Goal: Task Accomplishment & Management: Manage account settings

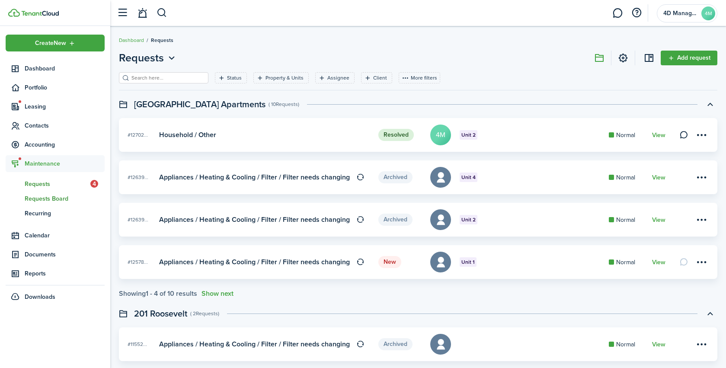
click at [33, 202] on span "Requests Board" at bounding box center [65, 198] width 80 height 9
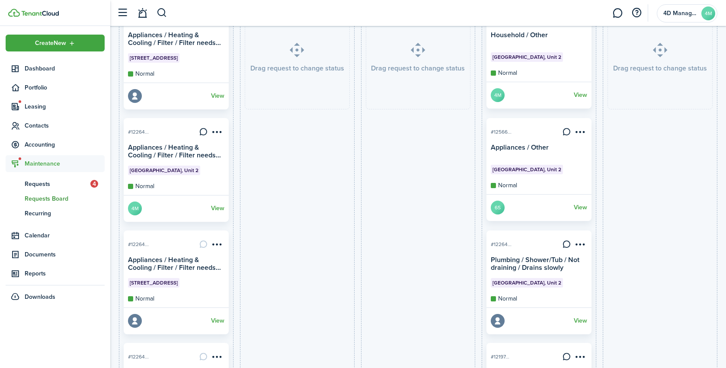
scroll to position [118, 0]
click at [43, 121] on span "Contacts" at bounding box center [65, 125] width 80 height 9
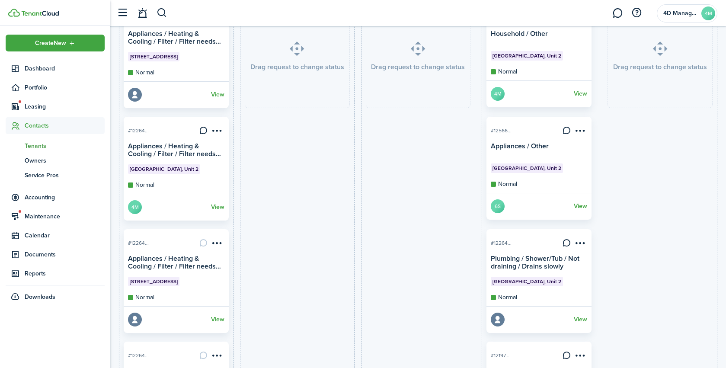
click at [33, 147] on span "Tenants" at bounding box center [65, 145] width 80 height 9
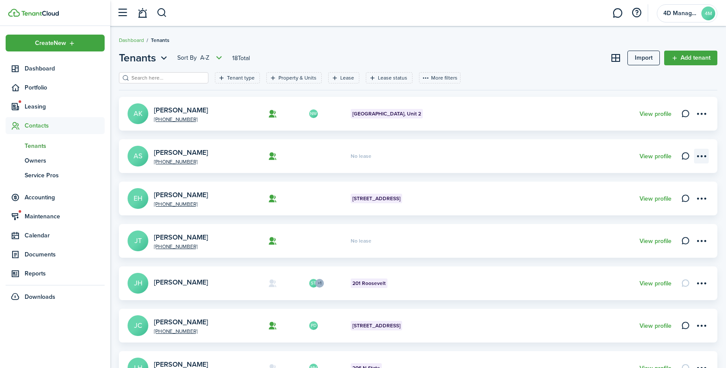
click at [703, 156] on menu-btn-icon "Open menu" at bounding box center [701, 156] width 15 height 15
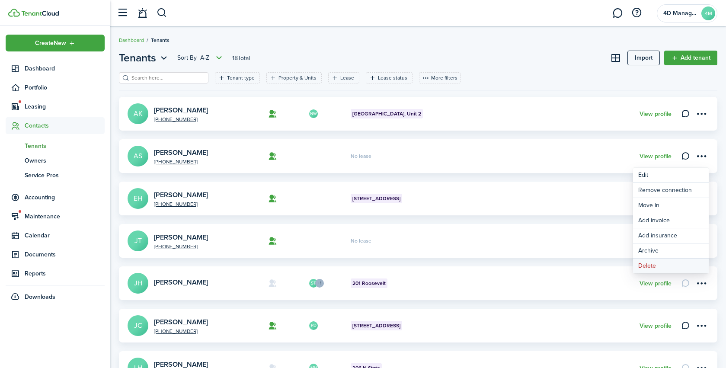
click at [649, 265] on button "Delete" at bounding box center [671, 266] width 76 height 15
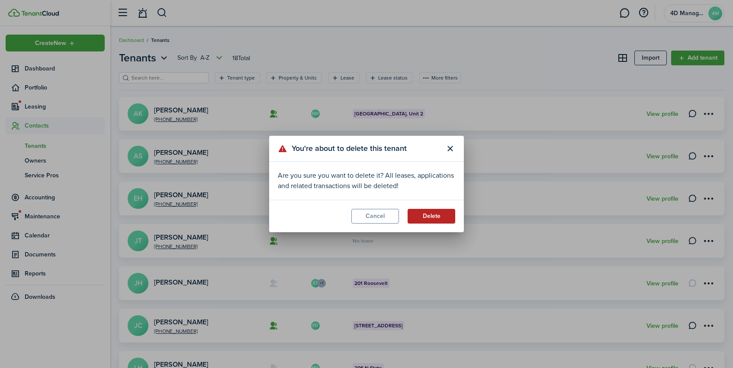
click at [425, 219] on button "Delete" at bounding box center [431, 216] width 48 height 15
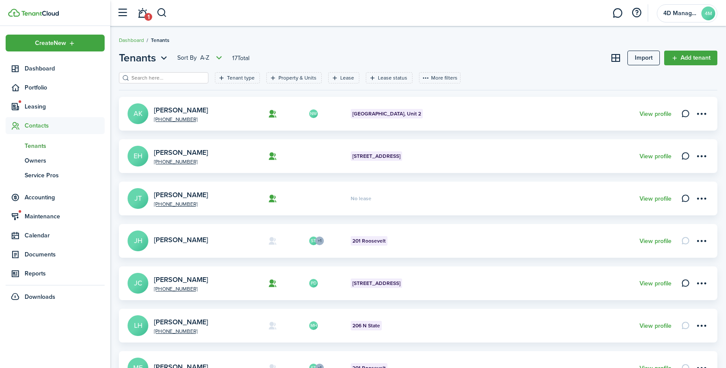
scroll to position [13, 0]
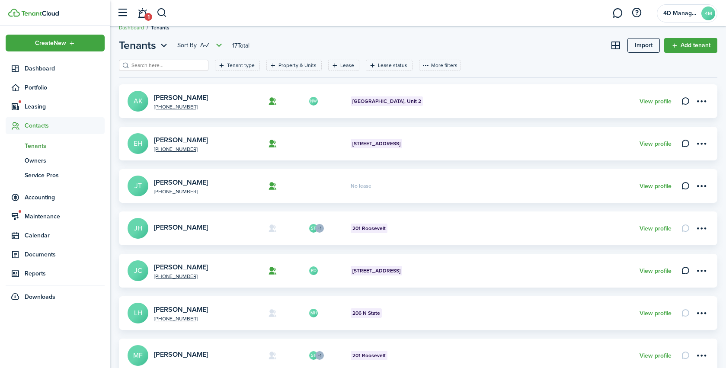
click at [710, 186] on card "[PHONE_NUMBER] [PERSON_NAME] No lease View profile" at bounding box center [418, 186] width 598 height 34
click at [705, 187] on menu-btn-icon "Open menu" at bounding box center [701, 186] width 15 height 15
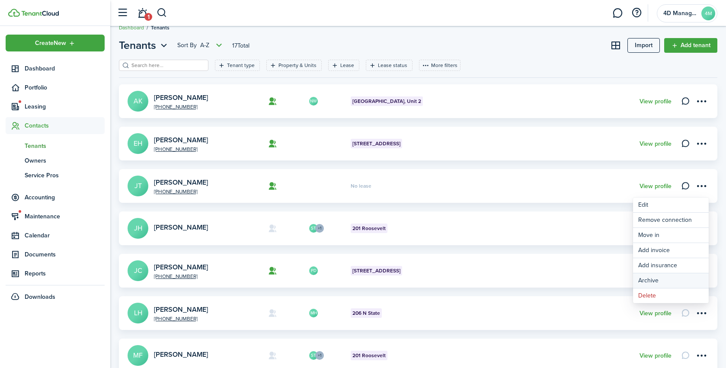
click at [654, 282] on button "Archive" at bounding box center [671, 280] width 76 height 15
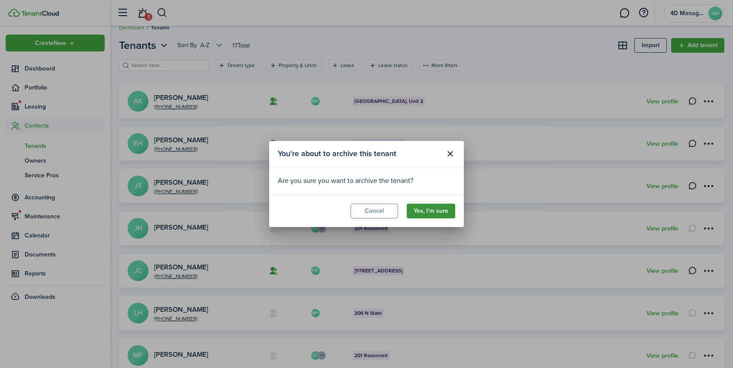
click at [439, 213] on button "Yes, I'm sure" at bounding box center [430, 211] width 48 height 15
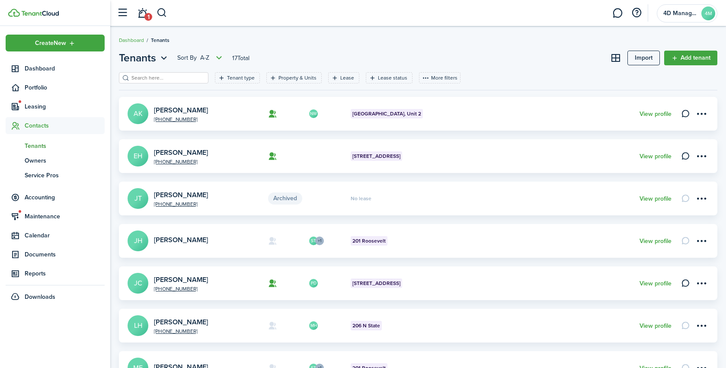
scroll to position [9, 0]
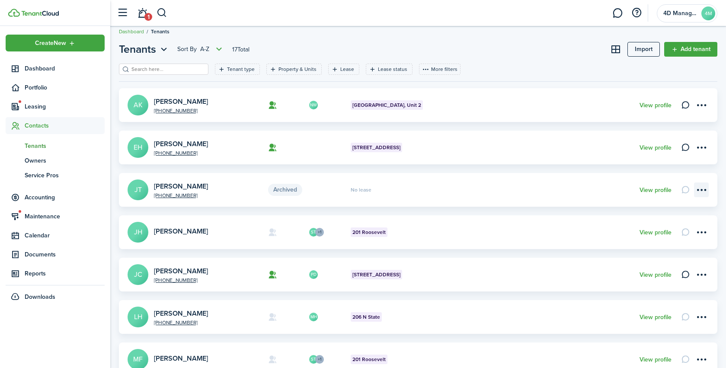
click at [705, 191] on menu-btn-icon "Open menu" at bounding box center [701, 189] width 15 height 15
click at [511, 196] on card "Archived [PHONE_NUMBER] [PERSON_NAME] No lease View profile" at bounding box center [418, 190] width 598 height 34
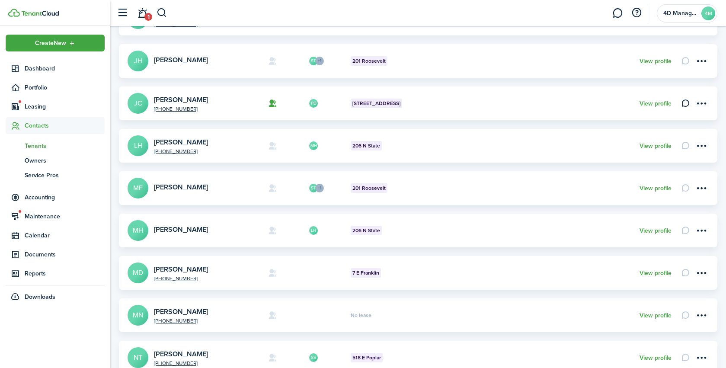
scroll to position [138, 0]
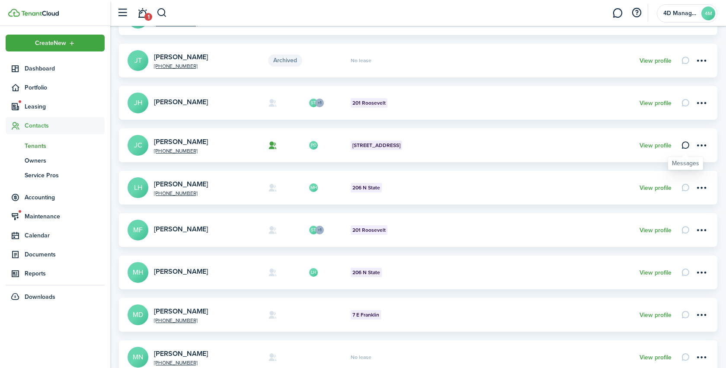
click at [685, 145] on icon at bounding box center [685, 145] width 9 height 9
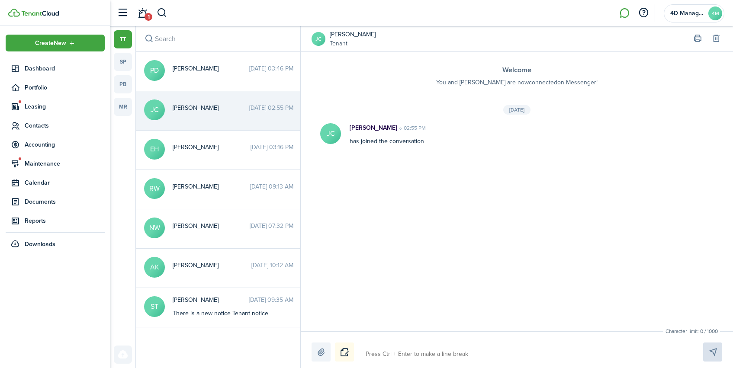
click at [371, 355] on textarea at bounding box center [523, 354] width 323 height 15
type textarea "I"
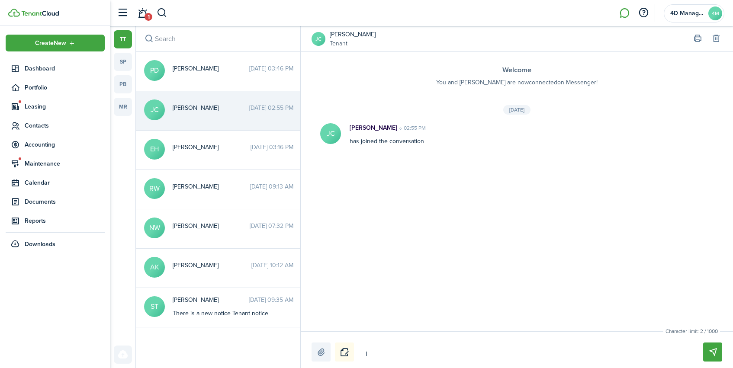
type textarea "I O"
type textarea "I OR"
type textarea "I ORD"
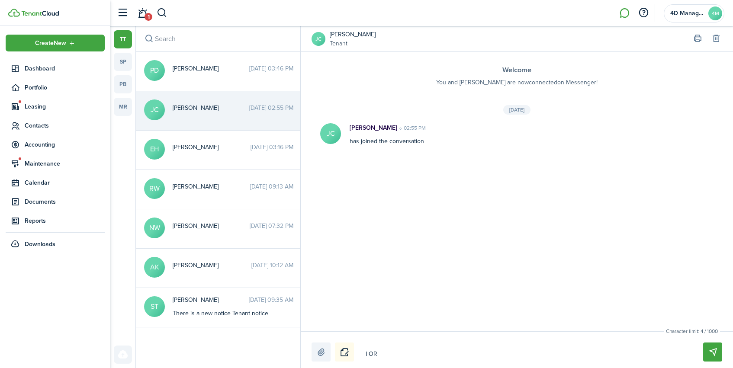
type textarea "I ORD"
type textarea "I OR"
type textarea "I O"
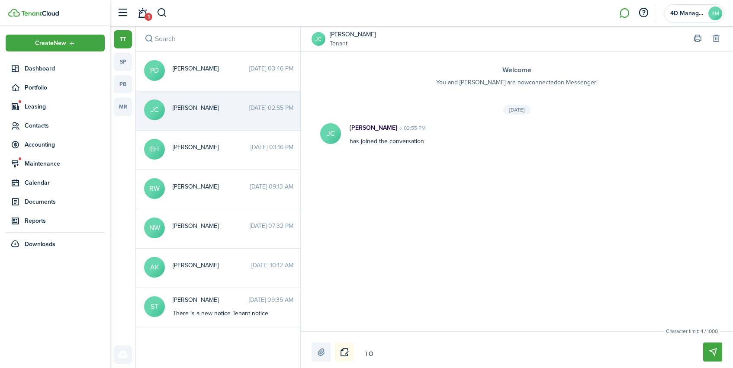
type textarea "I"
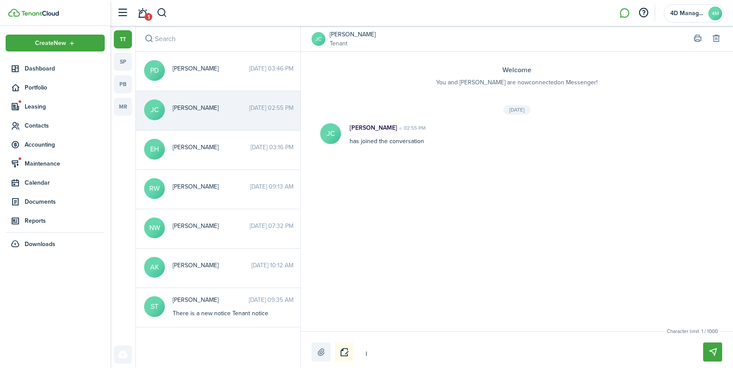
type textarea "I"
type textarea "I o"
type textarea "I or"
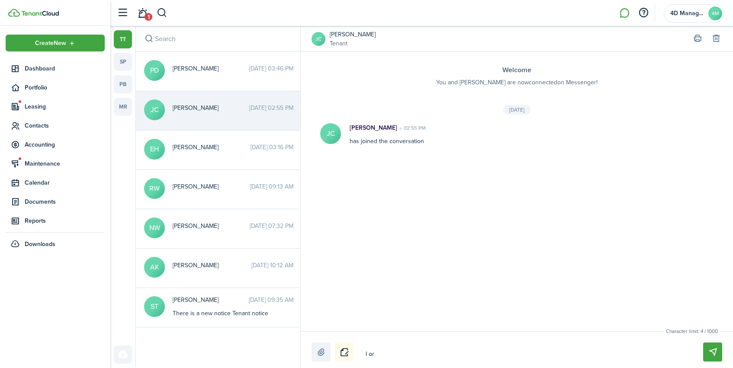
type textarea "I ord"
type textarea "I orde"
type textarea "I order"
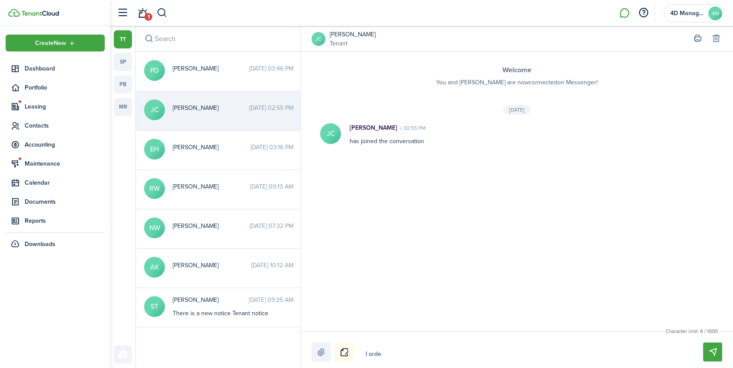
type textarea "I order"
type textarea "I ordere"
type textarea "I ordered"
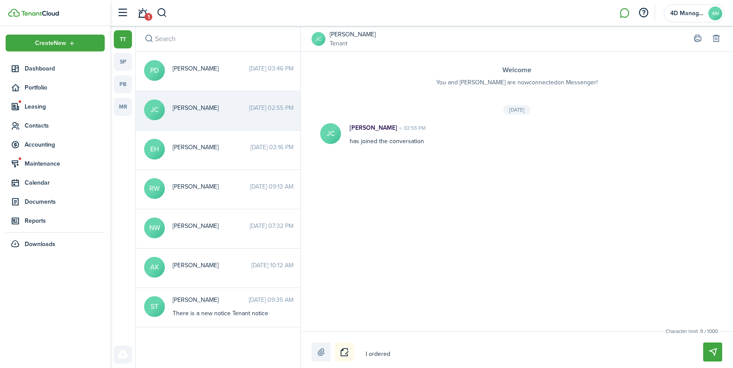
type textarea "I ordered"
type textarea "I ordered n"
type textarea "I ordered ne"
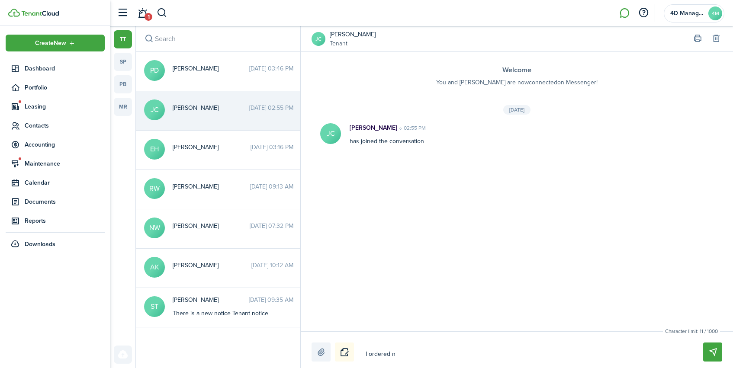
type textarea "I ordered ne"
type textarea "I ordered new"
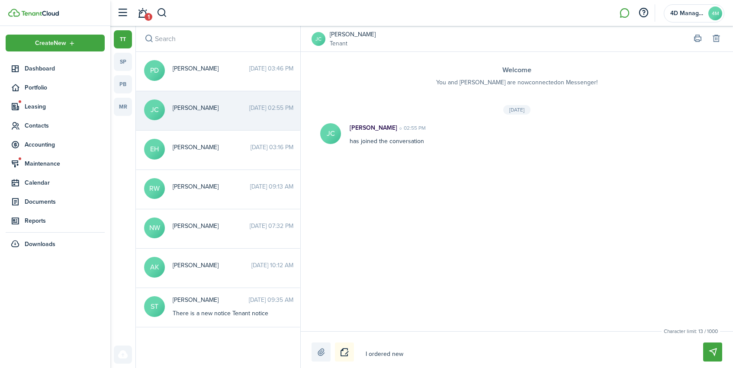
type textarea "I ordered new h"
type textarea "I ordered new ha"
type textarea "I ordered new han"
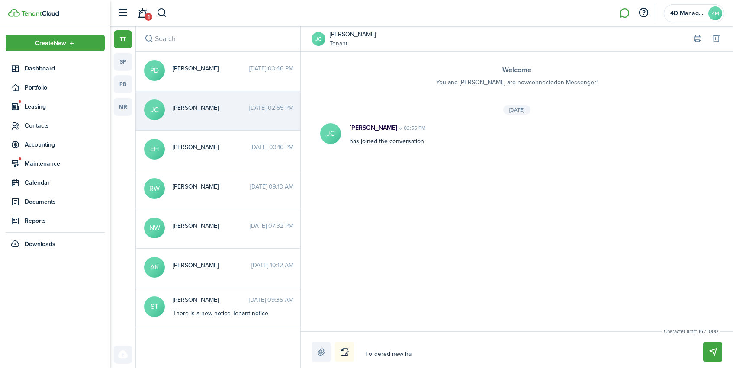
type textarea "I ordered new han"
type textarea "I ordered new hand"
type textarea "I ordered new handl"
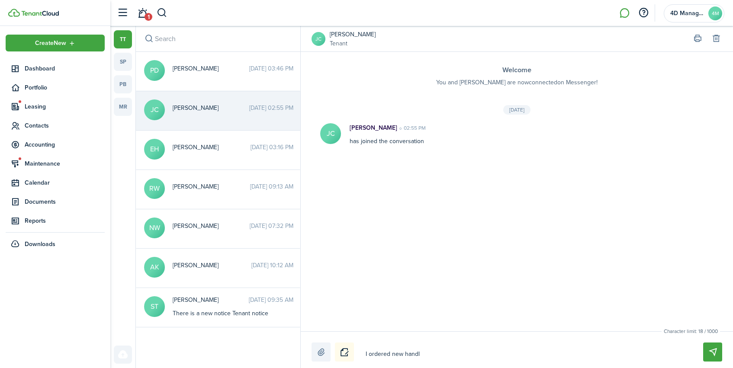
type textarea "I ordered new handle"
type textarea "I ordered new handles"
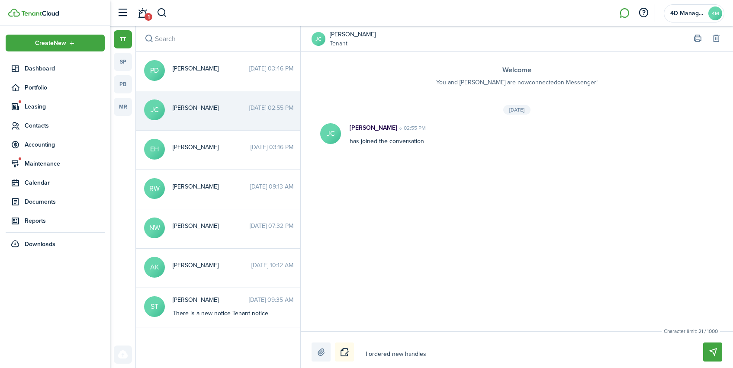
type textarea "I ordered new handles"
type textarea "I ordered new handles f"
type textarea "I ordered new handles fo"
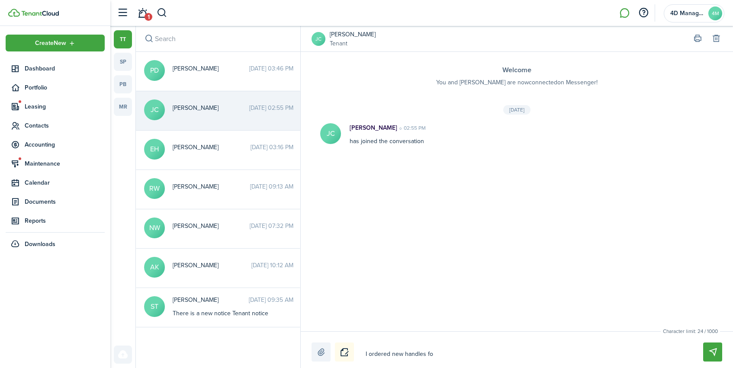
type textarea "I ordered new handles for"
type textarea "I ordered new handles for t"
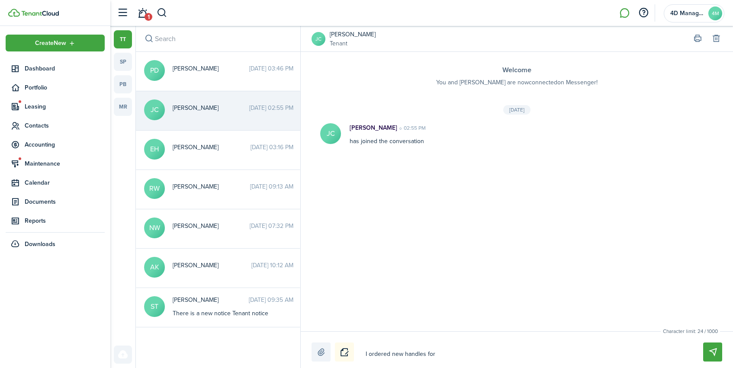
type textarea "I ordered new handles for t"
type textarea "I ordered new handles for th"
type textarea "I ordered new handles for the"
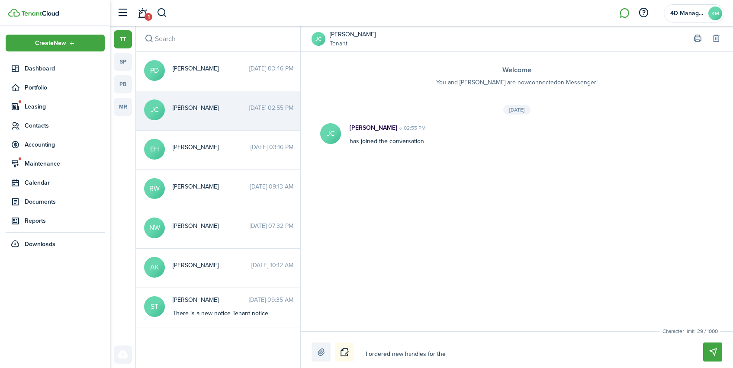
type textarea "I ordered new handles for the"
type textarea "I ordered new handles for the f"
type textarea "I ordered new handles for the fr"
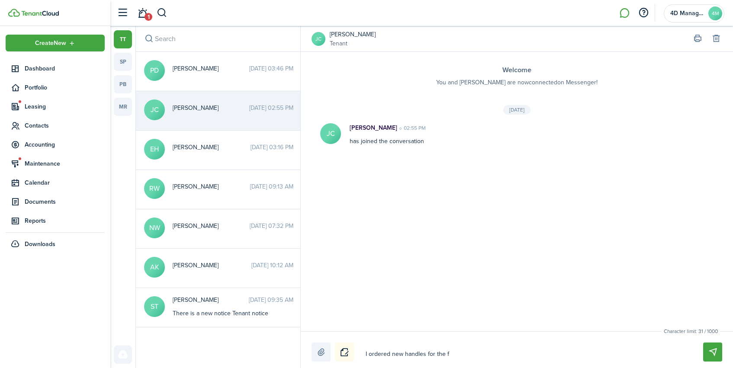
type textarea "I ordered new handles for the fr"
type textarea "I ordered new handles for the fri"
type textarea "I ordered new handles for the frid"
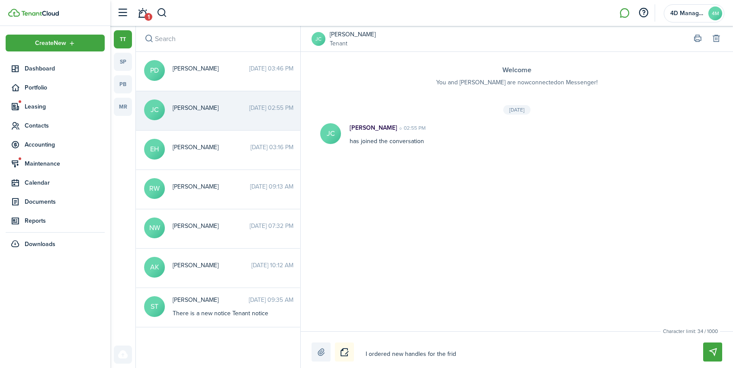
type textarea "I ordered new handles for the fridg"
type textarea "I ordered new handles for the fridge"
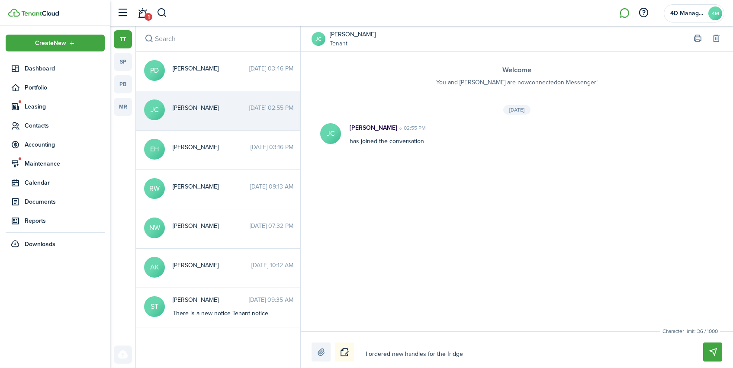
type textarea "I ordered new handles for the fridge"
type textarea "I ordered new handles for the fridge b"
type textarea "I ordered new handles for the fridge bu"
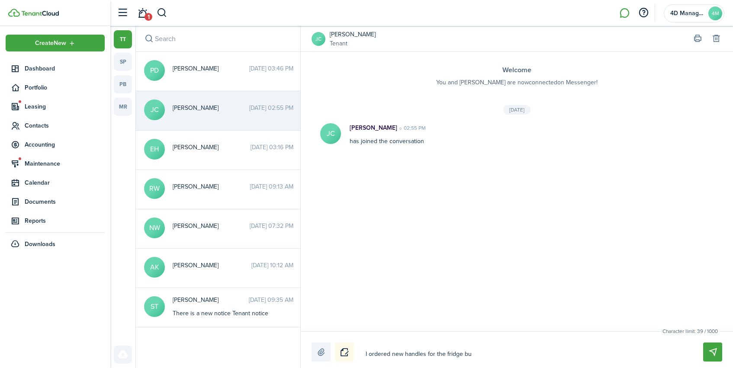
type textarea "I ordered new handles for the fridge but"
type textarea "I ordered new handles for the fridge but i"
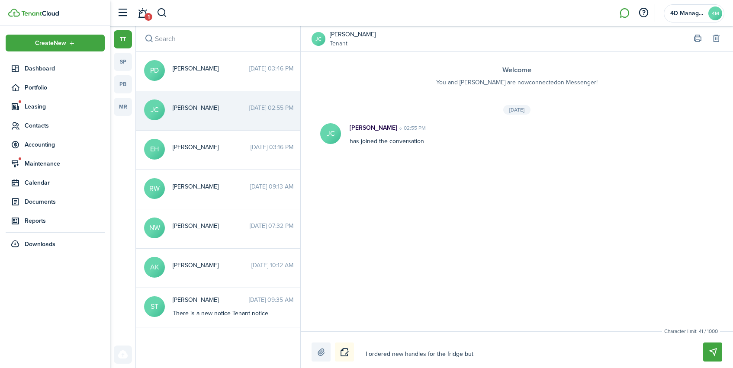
type textarea "I ordered new handles for the fridge but i"
type textarea "I ordered new handles for the fridge but it"
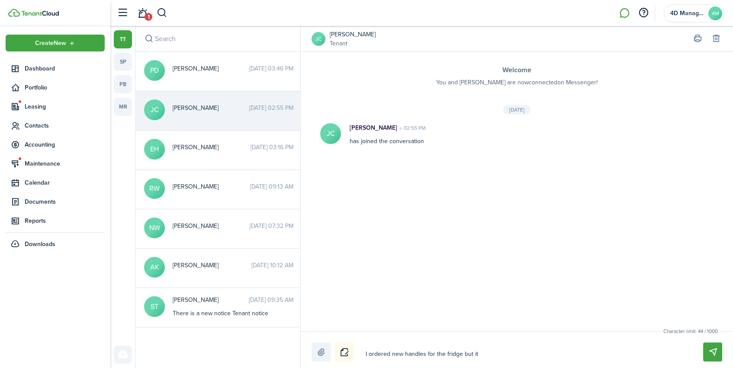
type textarea "I ordered new handles for the fridge but it w"
type textarea "I ordered new handles for the fridge but it wi"
type textarea "I ordered new handles for the fridge but it wil"
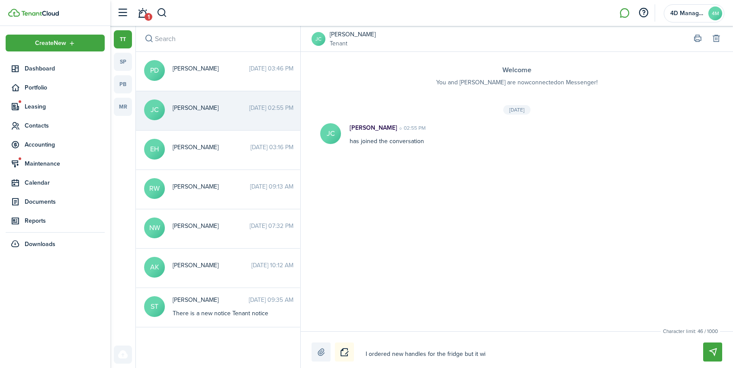
type textarea "I ordered new handles for the fridge but it wil"
type textarea "I ordered new handles for the fridge but it will"
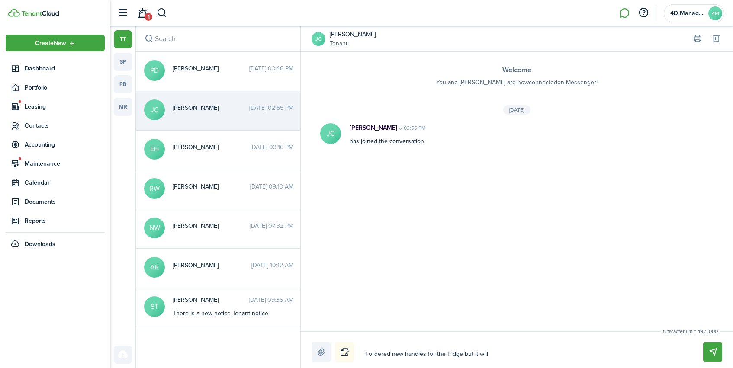
type textarea "I ordered new handles for the fridge but it will b"
type textarea "I ordered new handles for the fridge but it will be"
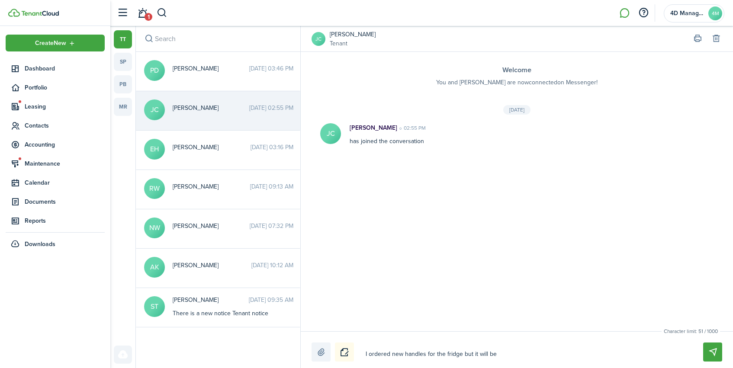
type textarea "I ordered new handles for the fridge but it will be"
type textarea "I ordered new handles for the fridge but it will be a"
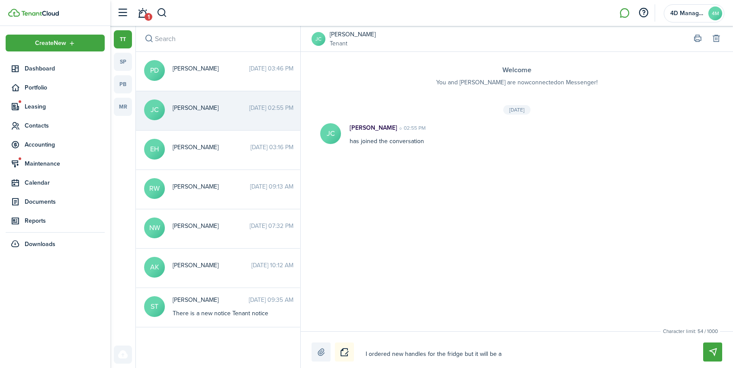
type textarea "I ordered new handles for the fridge but it will be a f"
type textarea "I ordered new handles for the fridge but it will be a fe"
type textarea "I ordered new handles for the fridge but it will be a few"
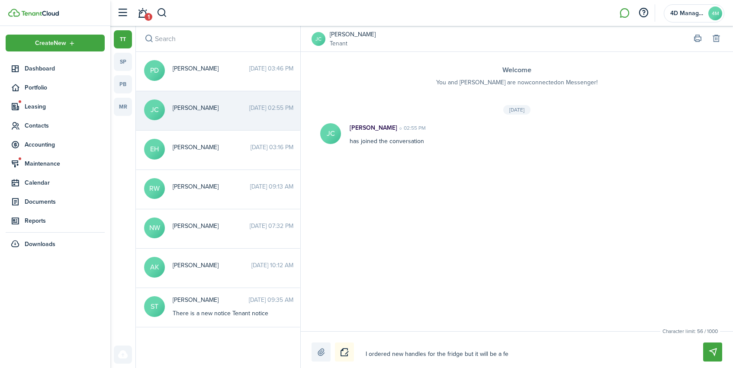
type textarea "I ordered new handles for the fridge but it will be a few"
type textarea "I ordered new handles for the fridge but it will be a few d"
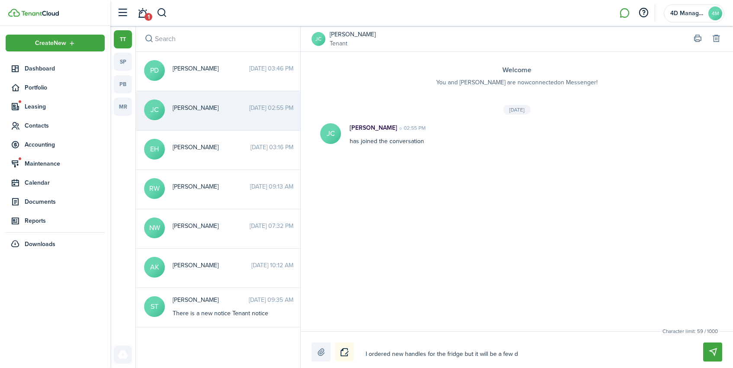
type textarea "I ordered new handles for the fridge but it will be a few da"
type textarea "I ordered new handles for the fridge but it will be a few day"
type textarea "I ordered new handles for the fridge but it will be a few days"
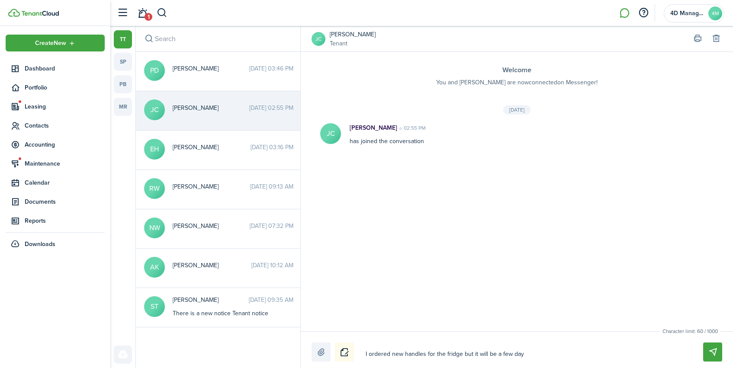
type textarea "I ordered new handles for the fridge but it will be a few days"
type textarea "I ordered new handles for the fridge but it will be a few days t"
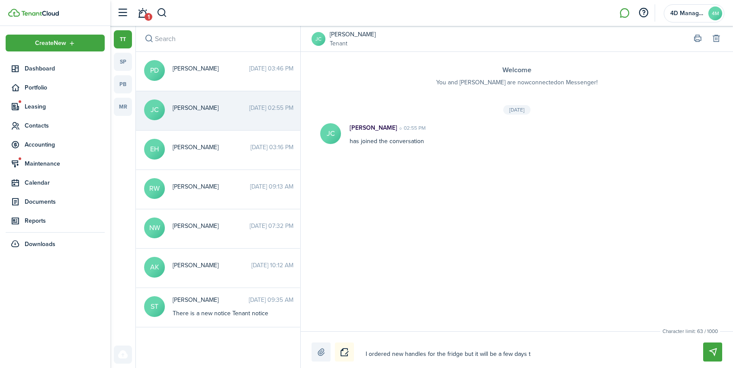
type textarea "I ordered new handles for the fridge but it will be a few days th"
type textarea "I ordered new handles for the fridge but it will be a few days thi"
type textarea "I ordered new handles for the fridge but it will be a few days thil"
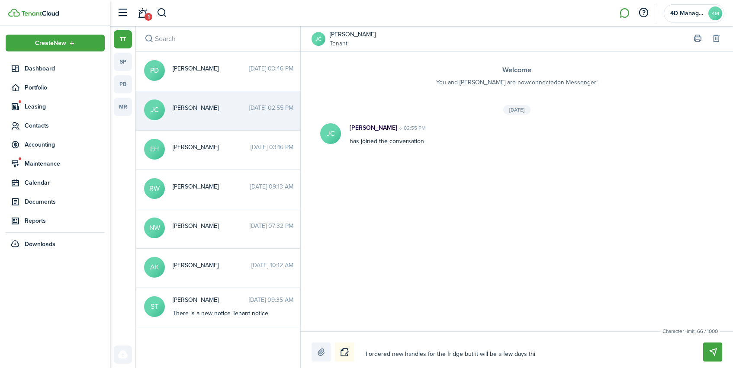
type textarea "I ordered new handles for the fridge but it will be a few days thil"
type textarea "I ordered new handles for the fridge but it will be a few days [PERSON_NAME]"
type textarea "I ordered new handles for the fridge but it will be a few days thil"
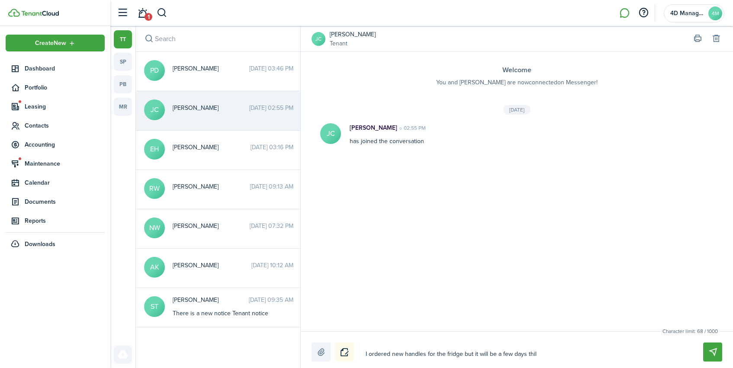
type textarea "I ordered new handles for the fridge but it will be a few days thi"
type textarea "I ordered new handles for the fridge but it will be a few days th"
type textarea "I ordered new handles for the fridge but it will be a few days t"
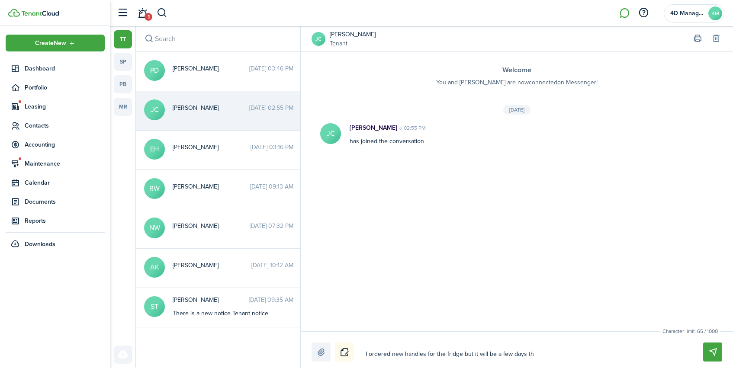
type textarea "I ordered new handles for the fridge but it will be a few days t"
type textarea "I ordered new handles for the fridge but it will be a few days"
type textarea "I ordered new handles for the fridge but it will be a few days t"
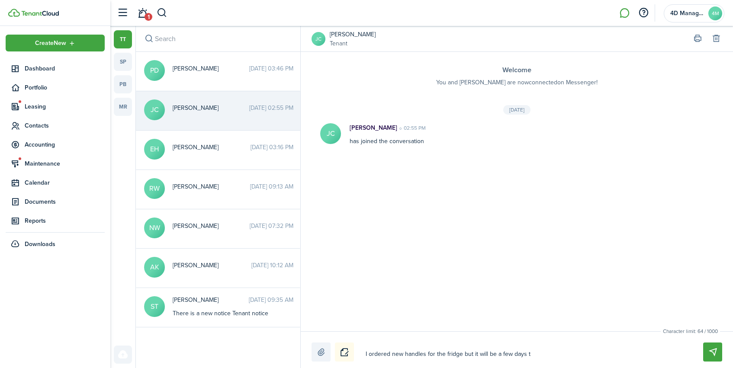
type textarea "I ordered new handles for the fridge but it will be a few days ti"
type textarea "I ordered new handles for the fridge but it will be a few days til"
type textarea "I ordered new handles for the fridge but it will be a few days till"
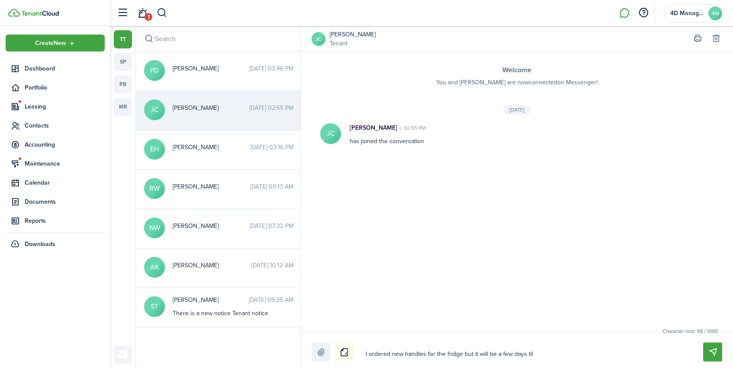
type textarea "I ordered new handles for the fridge but it will be a few days till"
type textarea "I ordered new handles for the fridge but it will be a few days till t"
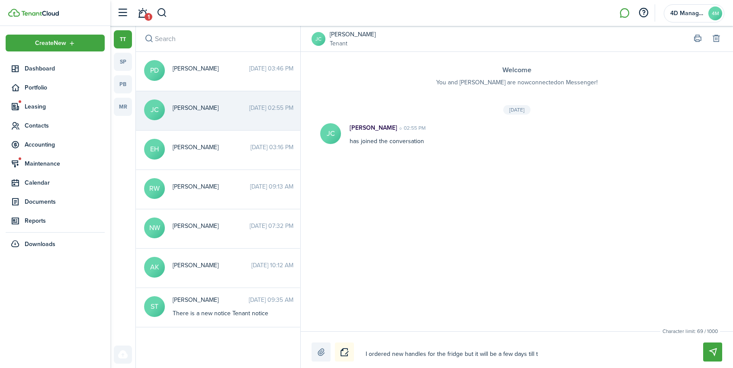
type textarea "I ordered new handles for the fridge but it will be a few days till th"
type textarea "I ordered new handles for the fridge but it will be a few days till the"
type textarea "I ordered new handles for the fridge but it will be a few days till they"
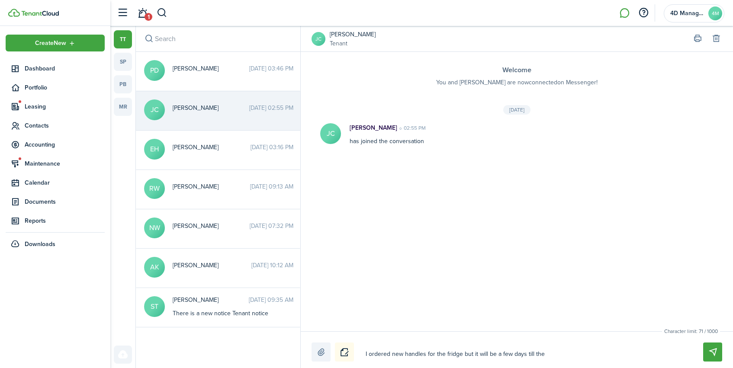
type textarea "I ordered new handles for the fridge but it will be a few days till they"
type textarea "I ordered new handles for the fridge but it will be a few days till they g"
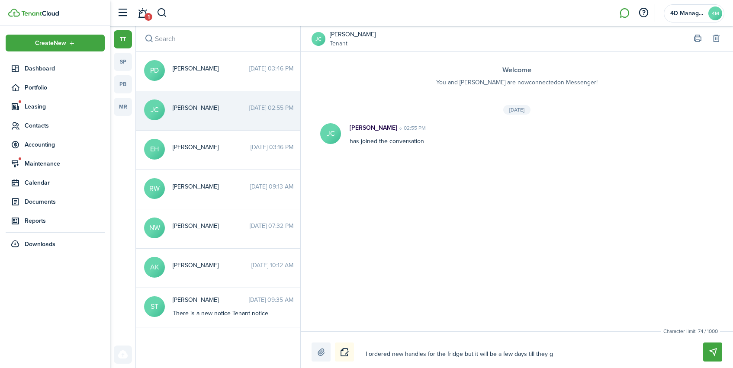
type textarea "I ordered new handles for the fridge but it will be a few days till they ge"
type textarea "I ordered new handles for the fridge but it will be a few days till they get"
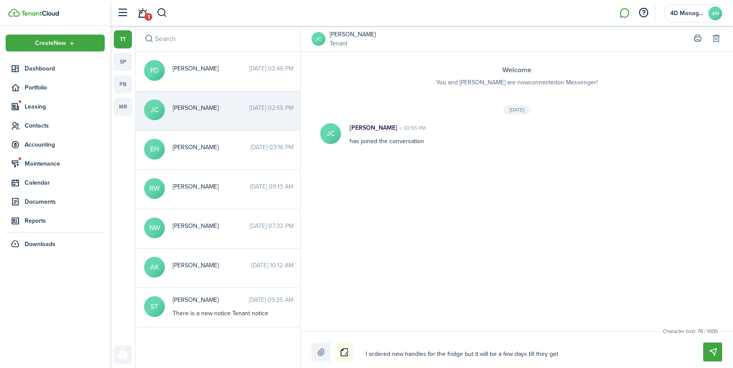
type textarea "I ordered new handles for the fridge but it will be a few days till they get"
type textarea "I ordered new handles for the fridge but it will be a few days till they get h"
type textarea "I ordered new handles for the fridge but it will be a few days till they get he"
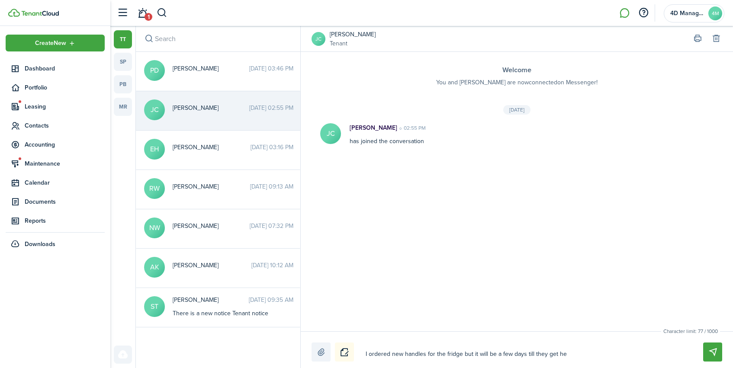
type textarea "I ordered new handles for the fridge but it will be a few days till they get her"
type textarea "I ordered new handles for the fridge but it will be a few days till they get he…"
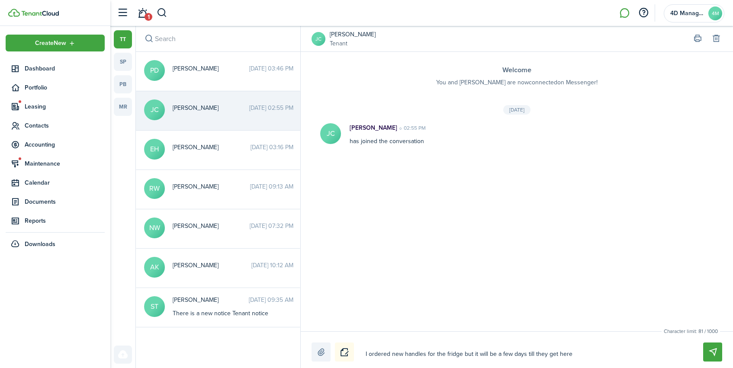
type textarea "I ordered new handles for the fridge but it will be a few days till they get he…"
click at [714, 354] on button "Send" at bounding box center [712, 351] width 19 height 19
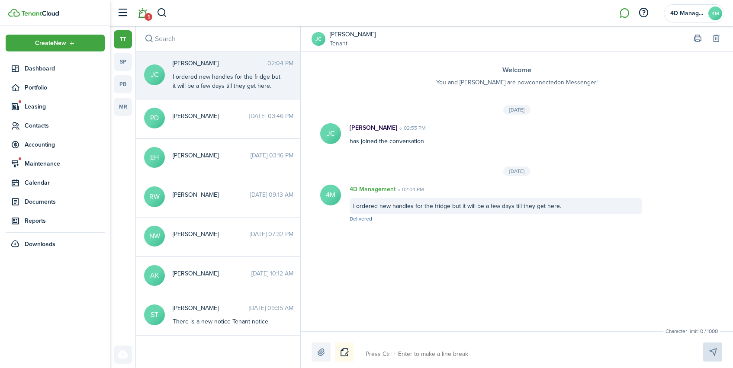
click at [144, 19] on link "1" at bounding box center [142, 13] width 16 height 22
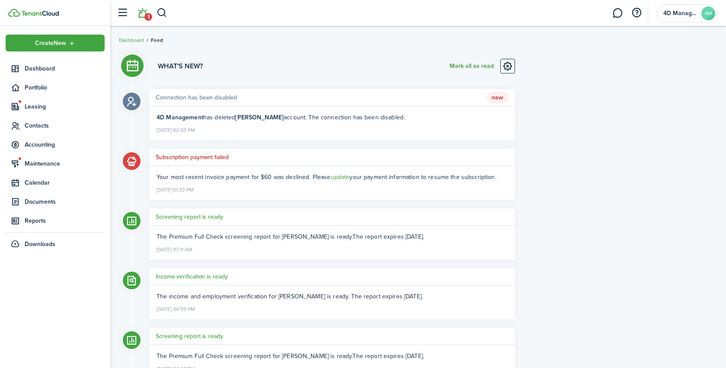
click at [472, 67] on button "Mark all as read" at bounding box center [472, 66] width 44 height 15
click at [35, 166] on span "Maintenance" at bounding box center [65, 163] width 80 height 9
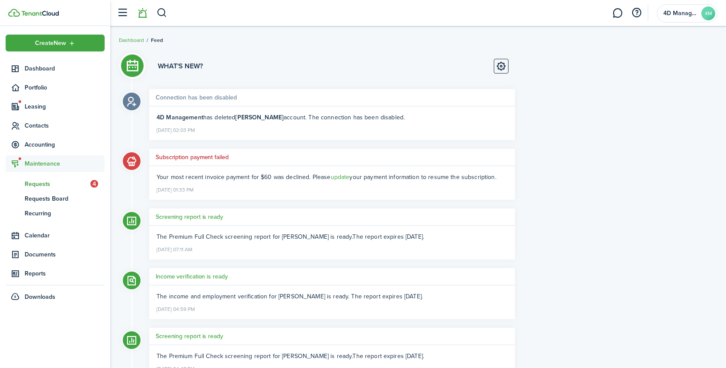
click at [37, 184] on span "Requests" at bounding box center [58, 183] width 66 height 9
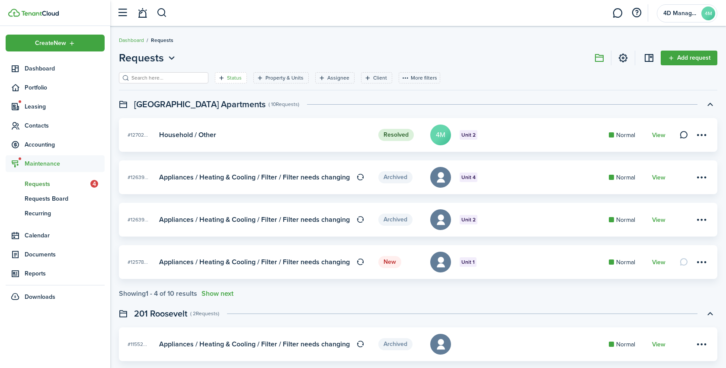
click at [227, 81] on filter-tag-label "Status" at bounding box center [234, 78] width 15 height 8
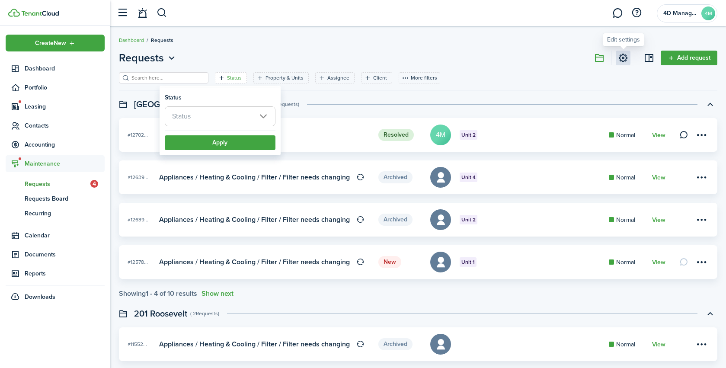
click at [625, 61] on link at bounding box center [623, 58] width 15 height 15
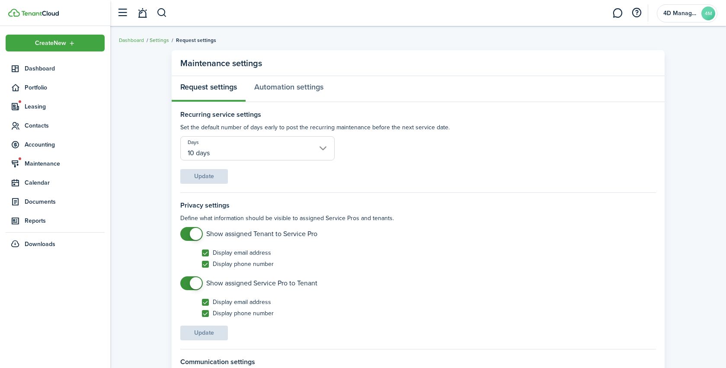
click at [162, 42] on link "Settings" at bounding box center [159, 40] width 19 height 8
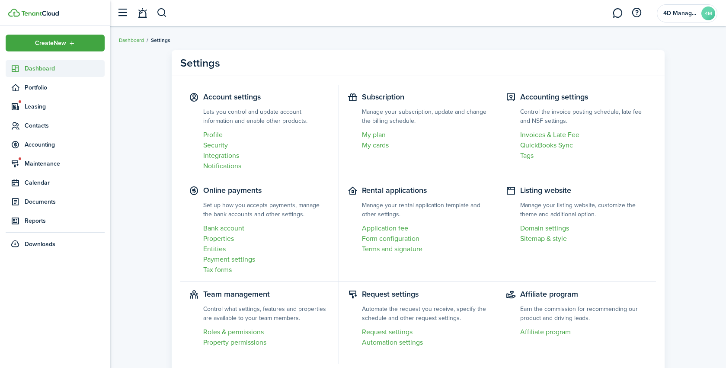
click at [27, 71] on span "Dashboard" at bounding box center [65, 68] width 80 height 9
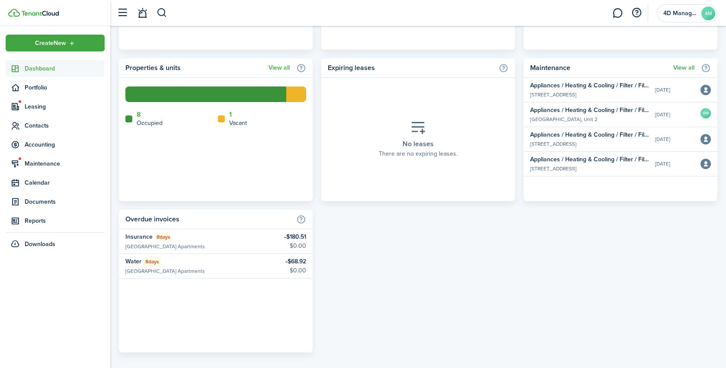
scroll to position [498, 0]
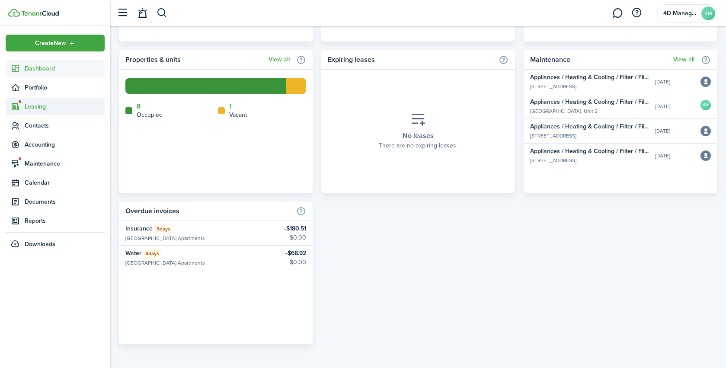
click at [32, 107] on span "Leasing" at bounding box center [65, 106] width 80 height 9
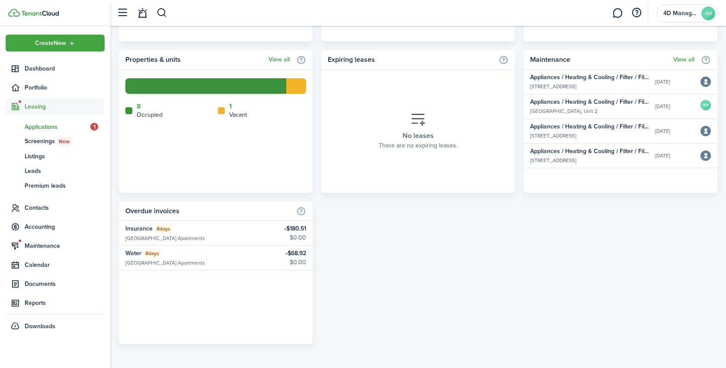
click at [31, 130] on span "Applications" at bounding box center [58, 126] width 66 height 9
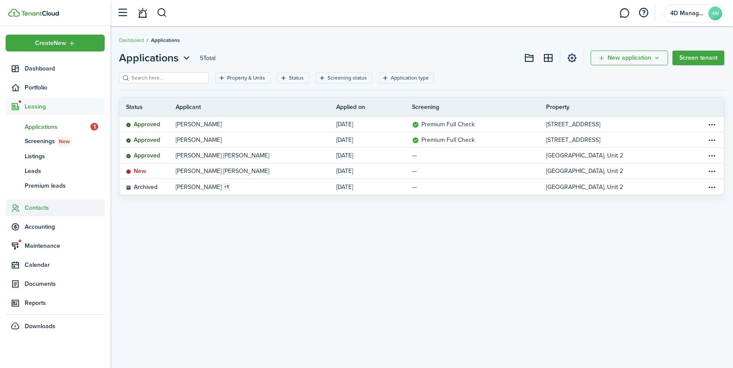
click at [33, 208] on span "Contacts" at bounding box center [65, 207] width 80 height 9
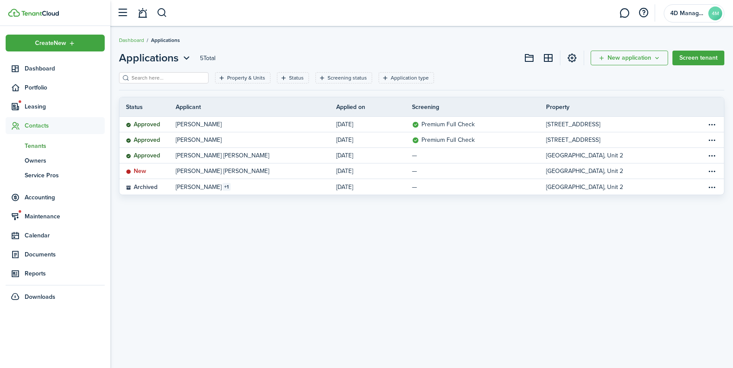
click at [36, 150] on span "Tenants" at bounding box center [65, 145] width 80 height 9
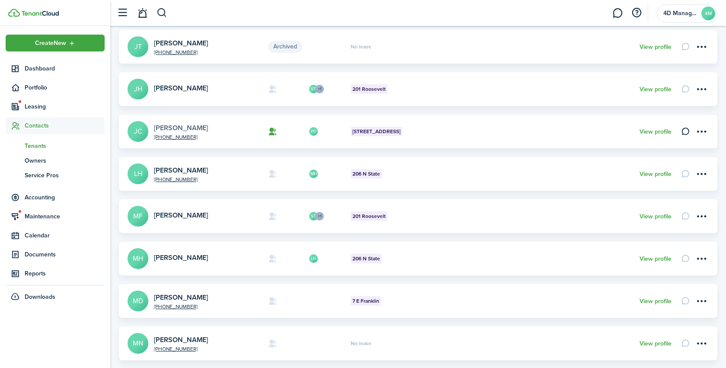
scroll to position [153, 0]
click at [175, 126] on link "[PERSON_NAME]" at bounding box center [181, 127] width 54 height 10
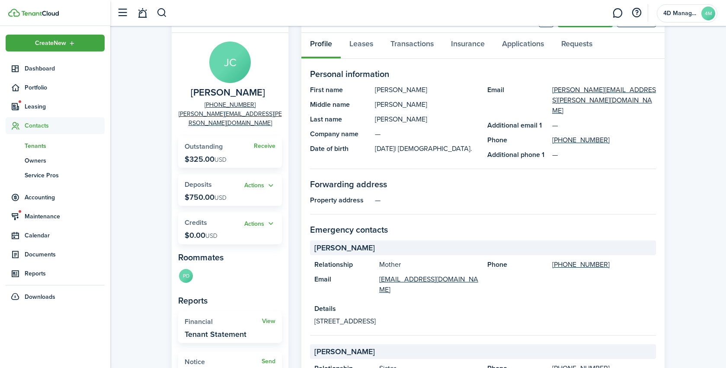
scroll to position [43, 0]
click at [265, 181] on button "Actions" at bounding box center [259, 186] width 31 height 10
click at [350, 45] on link "Leases" at bounding box center [361, 46] width 41 height 26
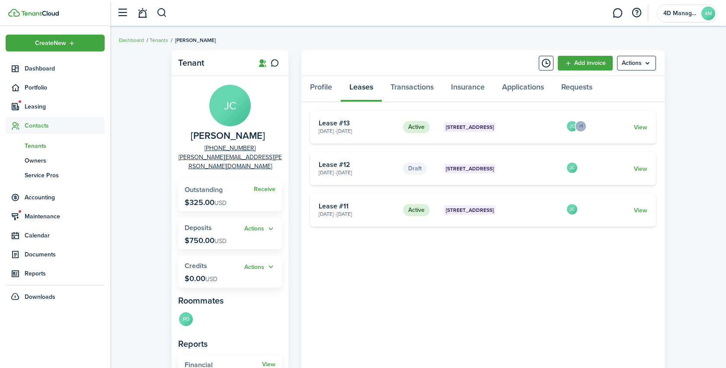
click at [352, 168] on card-title "Lease #12" at bounding box center [358, 165] width 78 height 8
click at [31, 107] on span "Leasing" at bounding box center [65, 106] width 80 height 9
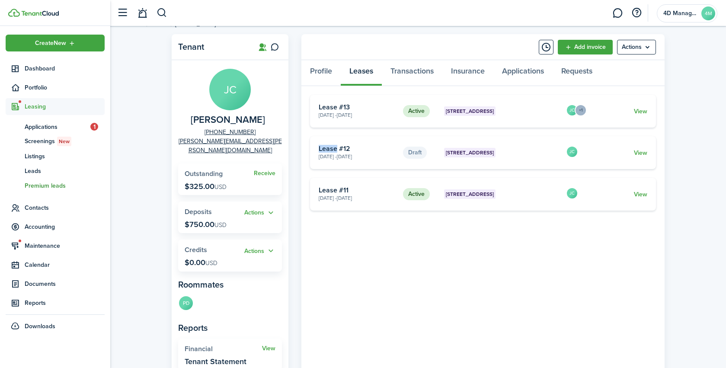
scroll to position [16, 0]
click at [38, 282] on span "Documents" at bounding box center [65, 283] width 80 height 9
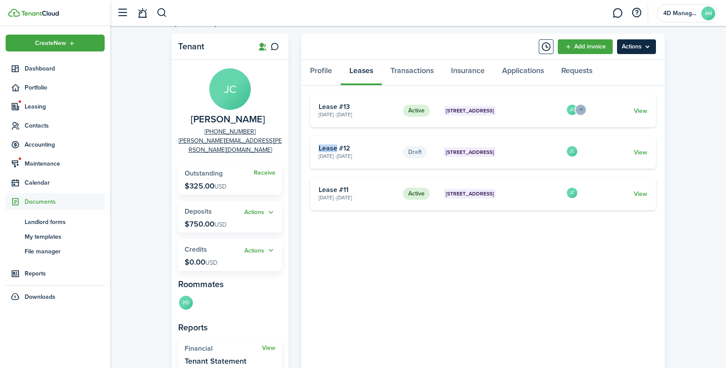
click at [633, 48] on menu-btn "Actions" at bounding box center [636, 46] width 39 height 15
click at [507, 257] on tenant-view-lease "Active [GEOGRAPHIC_DATA] 3 [DATE] - [DATE] Lease #13 JC +1 View Draft [GEOGRAPH…" at bounding box center [483, 301] width 346 height 414
click at [645, 152] on link "View" at bounding box center [640, 152] width 13 height 9
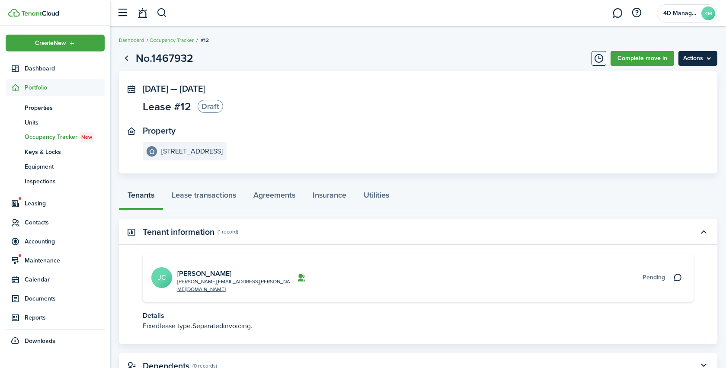
click at [701, 58] on menu-btn "Actions" at bounding box center [697, 58] width 39 height 15
click at [663, 78] on button "Delete" at bounding box center [680, 77] width 76 height 15
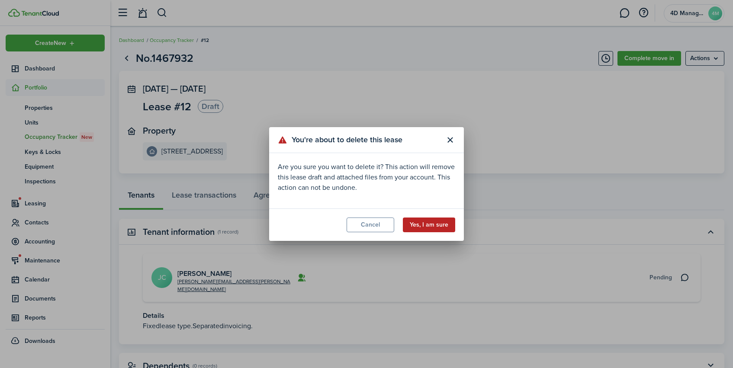
click at [416, 225] on button "Yes, I am sure" at bounding box center [429, 225] width 52 height 15
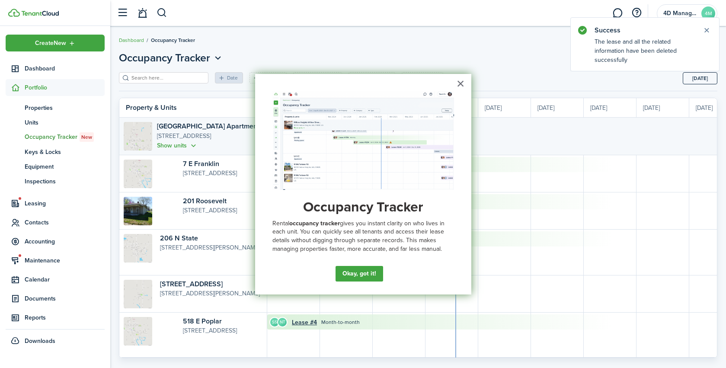
scroll to position [0, 158]
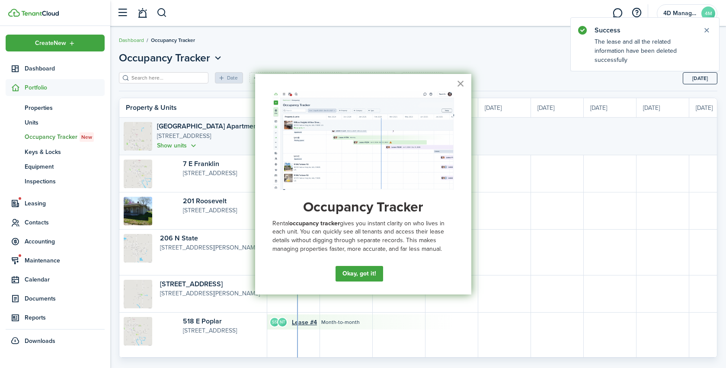
click at [463, 84] on button "×" at bounding box center [461, 84] width 8 height 14
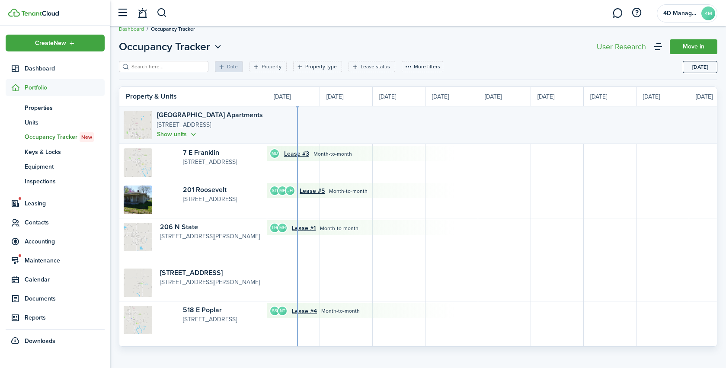
scroll to position [0, 0]
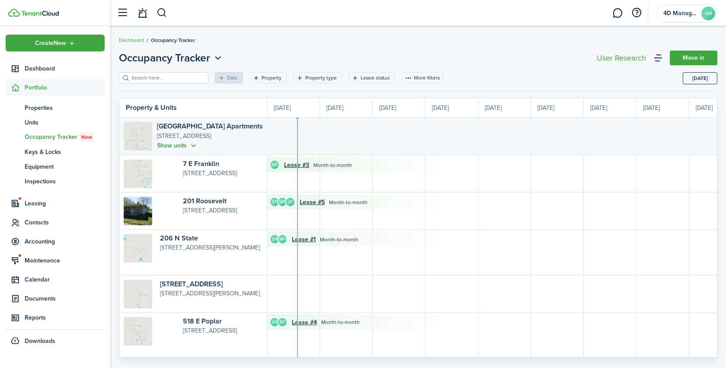
click at [192, 147] on button "Show units" at bounding box center [177, 146] width 41 height 10
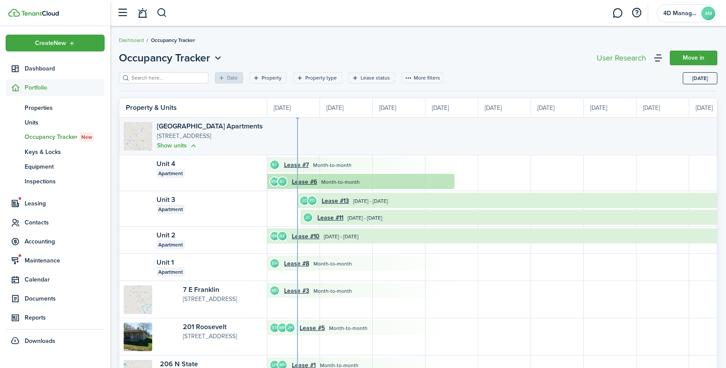
click at [375, 182] on timeline-board-event "RW RJ Lease #6 Month-to-month" at bounding box center [294, 181] width 321 height 15
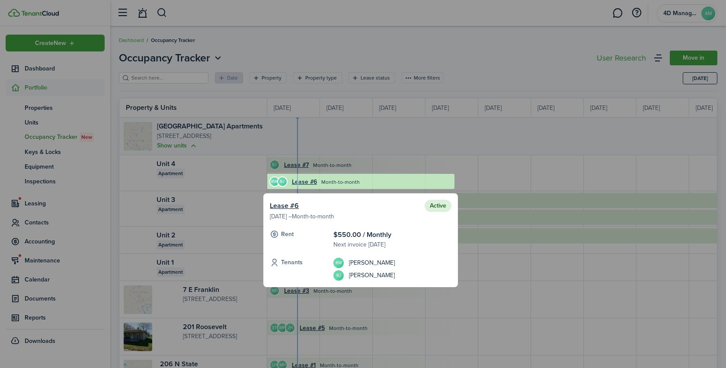
click at [355, 169] on div at bounding box center [363, 184] width 726 height 368
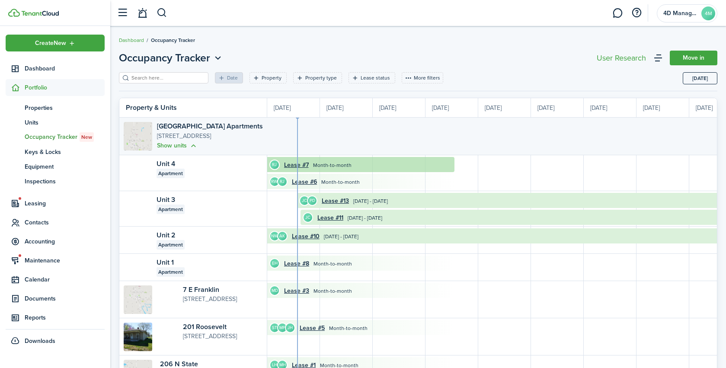
click at [355, 169] on timeline-board-event "[PERSON_NAME] #7 Month-to-month" at bounding box center [288, 164] width 331 height 15
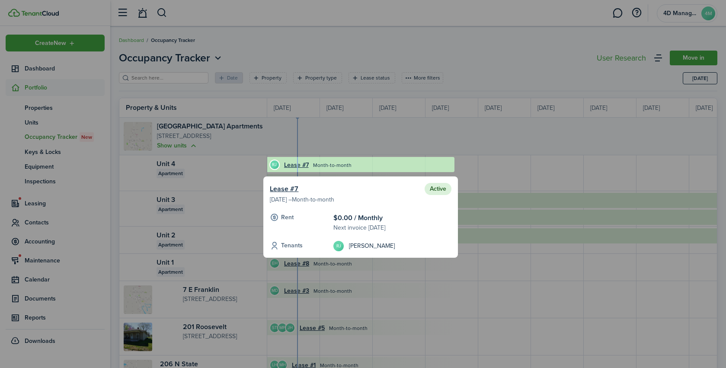
click at [348, 166] on div at bounding box center [360, 164] width 187 height 15
click at [336, 169] on div at bounding box center [360, 164] width 187 height 15
click at [240, 173] on div at bounding box center [363, 184] width 726 height 368
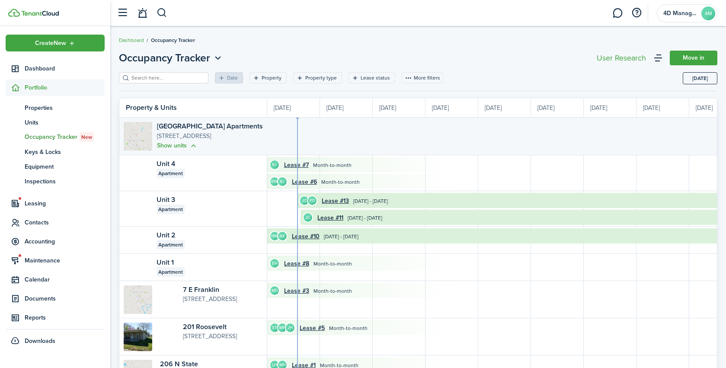
click at [159, 157] on occupancy-board-unit-card "Unit 4 Apartment" at bounding box center [193, 168] width 148 height 27
click at [160, 164] on link "Unit 4" at bounding box center [166, 164] width 19 height 10
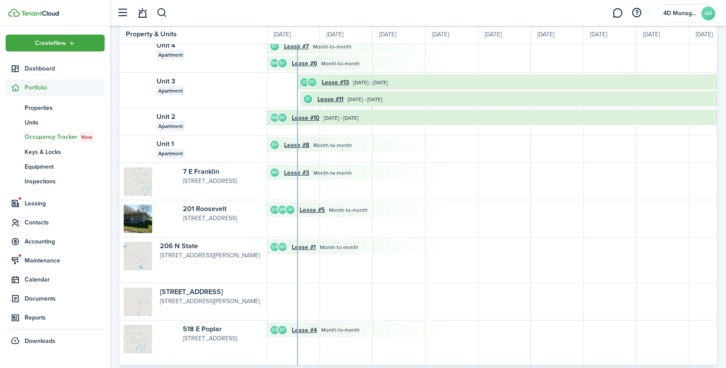
scroll to position [113, 0]
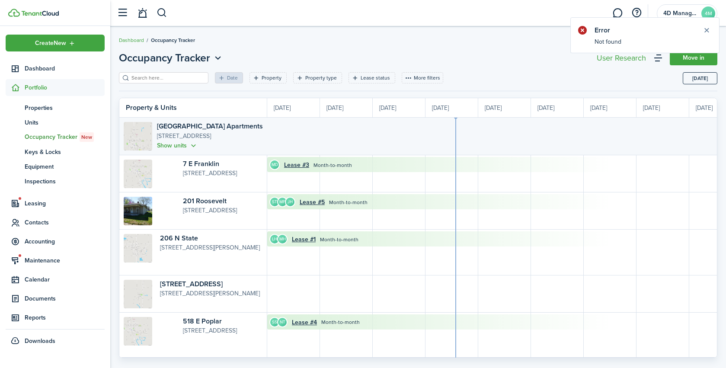
scroll to position [0, 158]
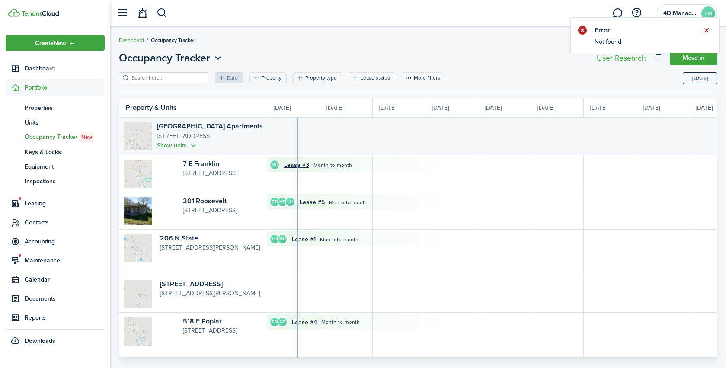
click at [708, 31] on button "Close notify" at bounding box center [707, 30] width 12 height 12
